Goal: Navigation & Orientation: Find specific page/section

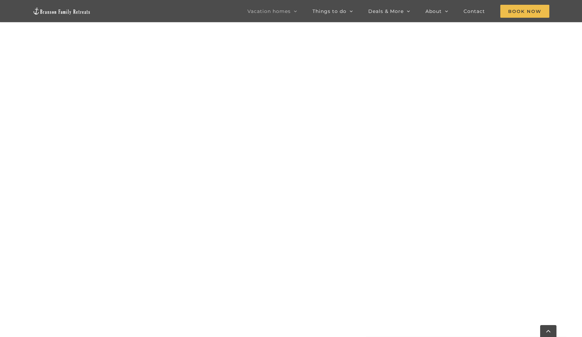
scroll to position [577, 0]
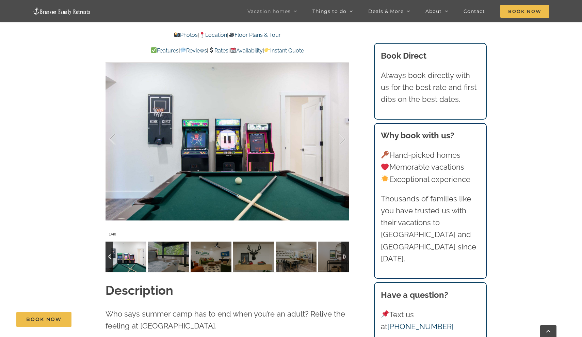
scroll to position [599, 0]
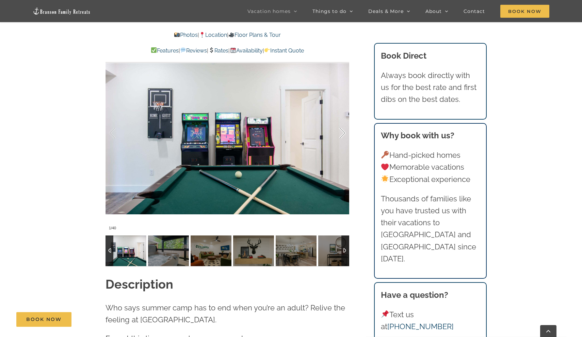
click at [338, 135] on div at bounding box center [335, 133] width 21 height 42
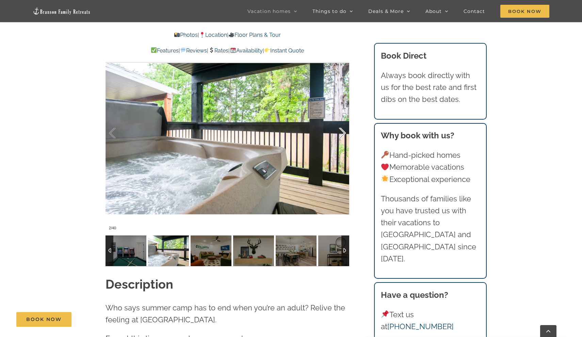
click at [338, 135] on div at bounding box center [335, 133] width 21 height 42
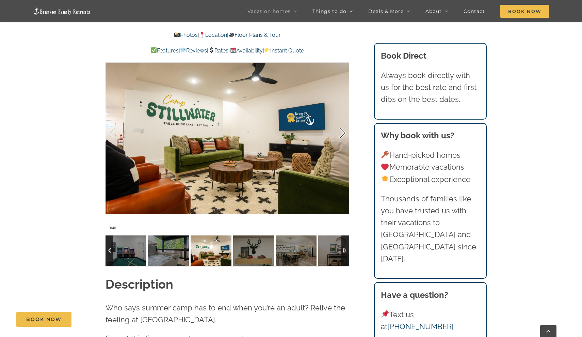
click at [338, 135] on div at bounding box center [335, 133] width 21 height 42
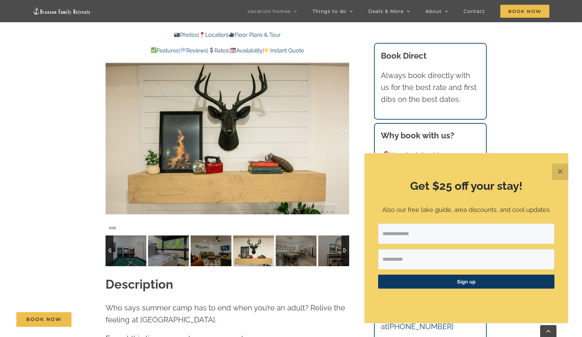
click at [338, 135] on div at bounding box center [335, 133] width 21 height 42
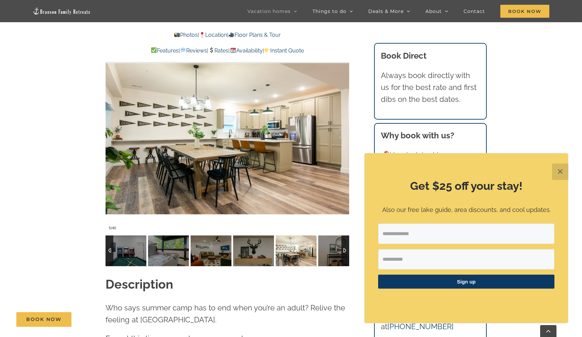
click at [560, 172] on button "✕" at bounding box center [560, 171] width 16 height 16
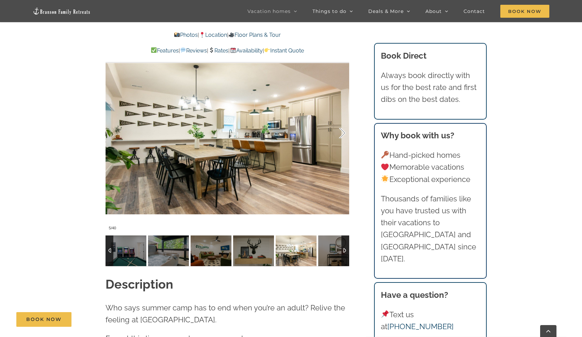
click at [341, 131] on div at bounding box center [335, 133] width 21 height 42
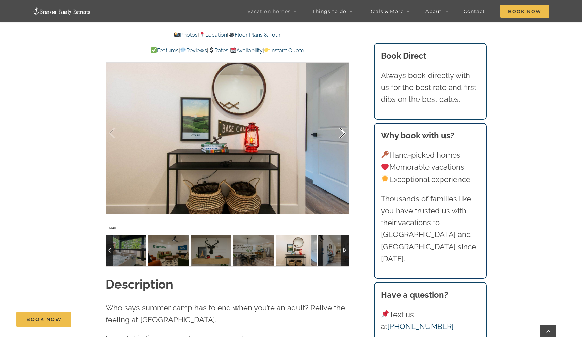
click at [341, 131] on div at bounding box center [335, 133] width 21 height 42
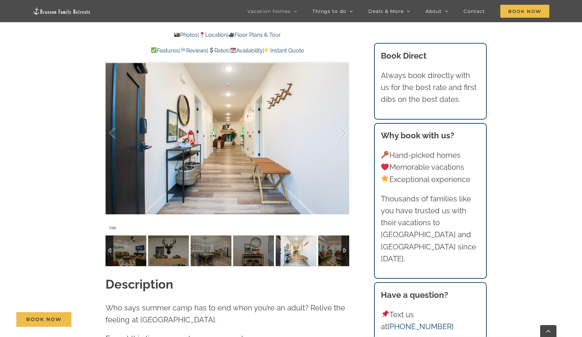
click at [341, 131] on div at bounding box center [335, 133] width 21 height 42
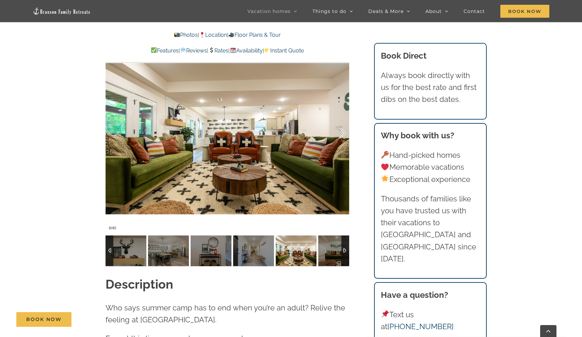
click at [342, 131] on div at bounding box center [335, 133] width 21 height 42
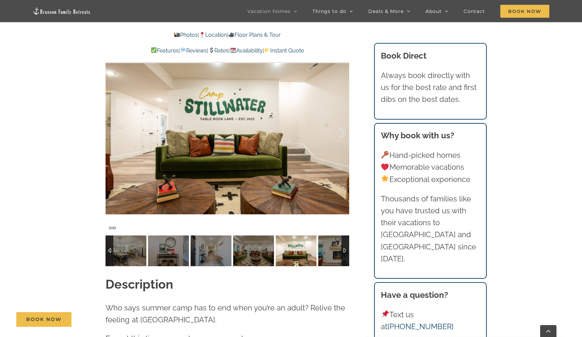
click at [342, 131] on div at bounding box center [335, 133] width 21 height 42
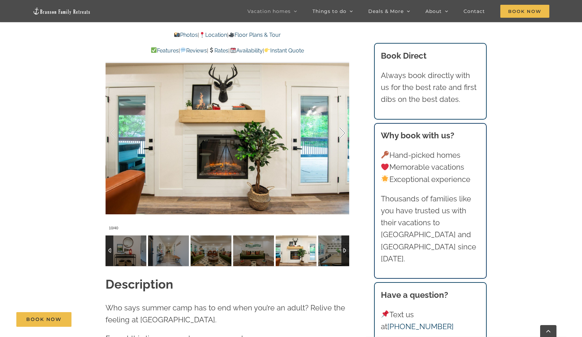
click at [342, 131] on div at bounding box center [335, 133] width 21 height 42
